Goal: Information Seeking & Learning: Learn about a topic

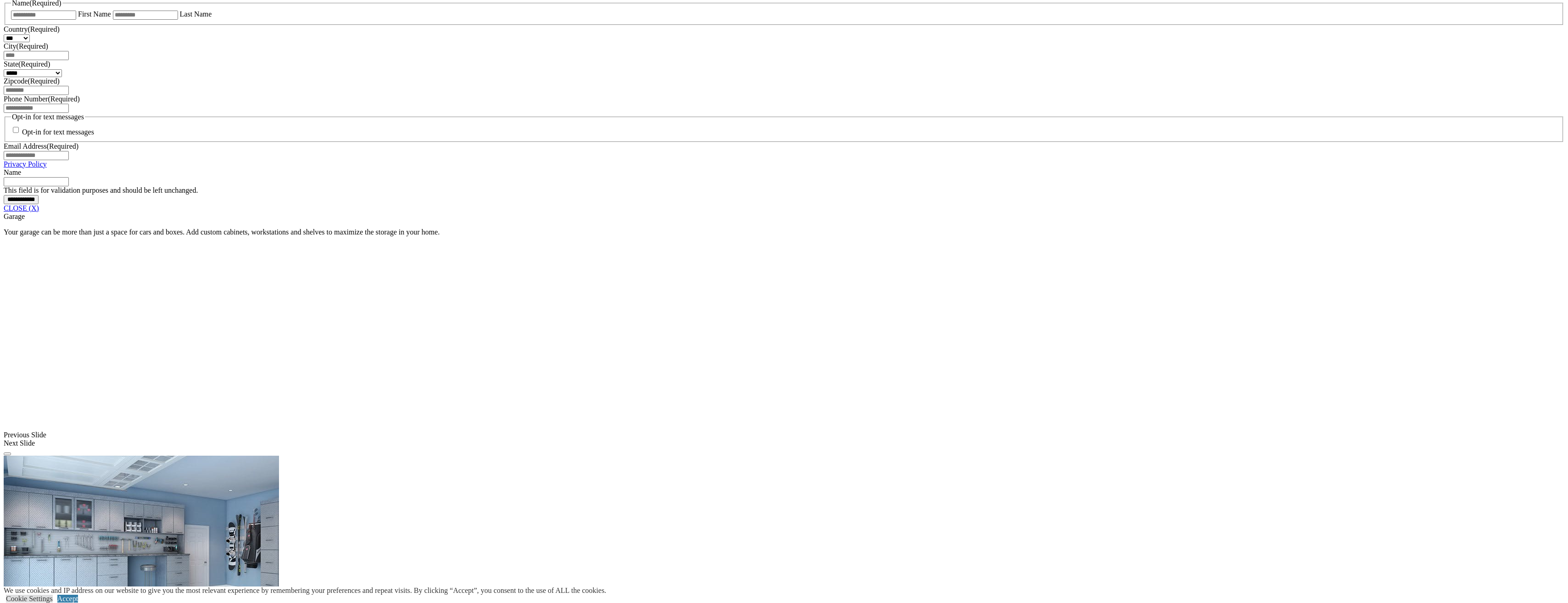
scroll to position [689, 0]
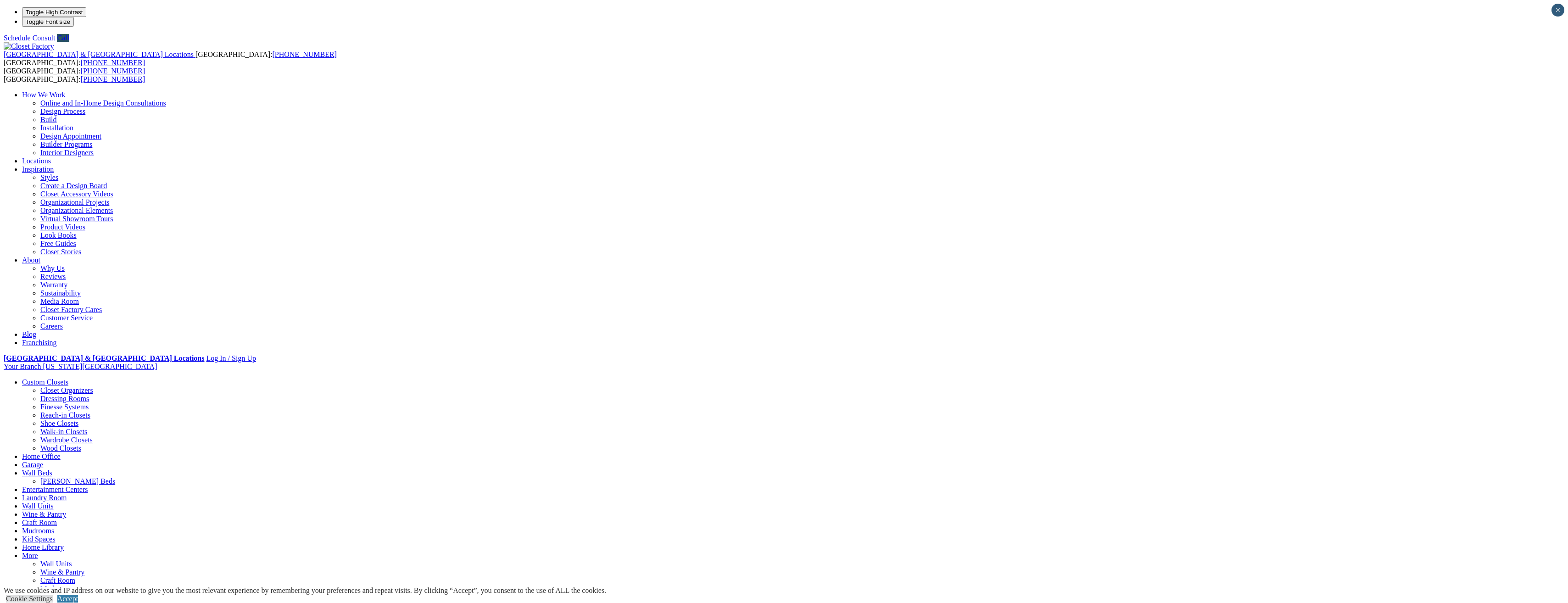
click at [43, 461] on link "Garage" at bounding box center [32, 465] width 21 height 8
click at [65, 91] on link "How We Work" at bounding box center [43, 95] width 43 height 8
